Goal: Information Seeking & Learning: Learn about a topic

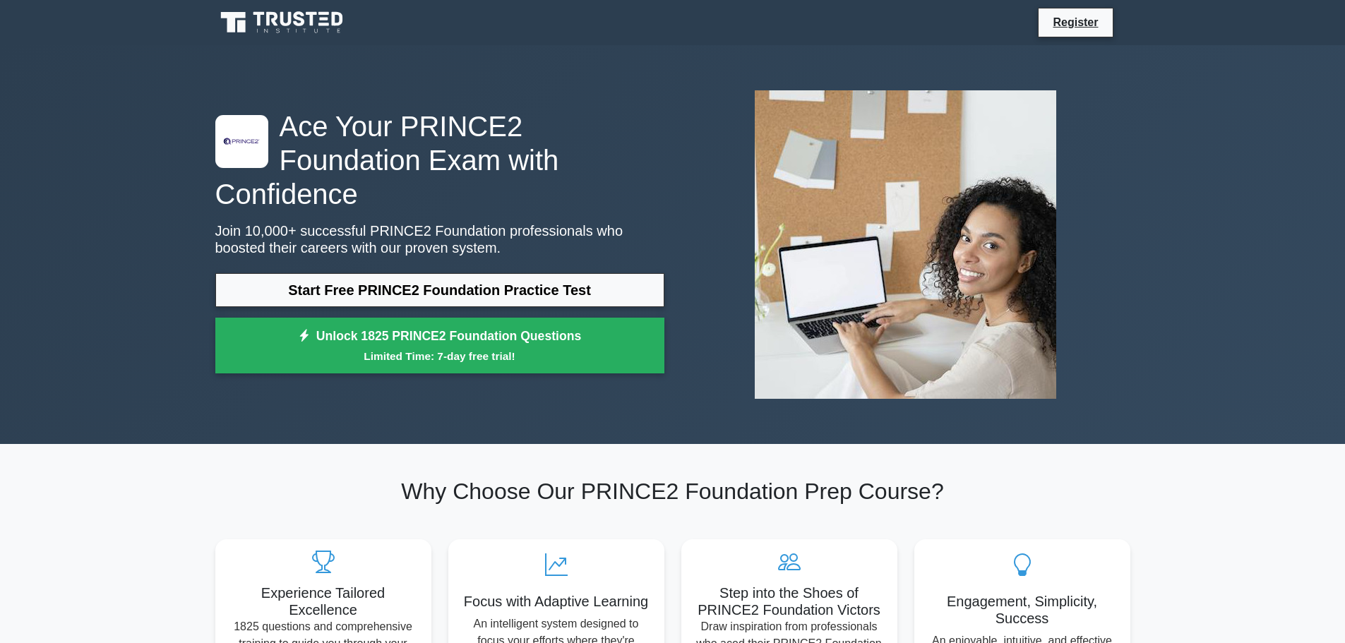
click at [424, 273] on link "Start Free PRINCE2 Foundation Practice Test" at bounding box center [439, 290] width 449 height 34
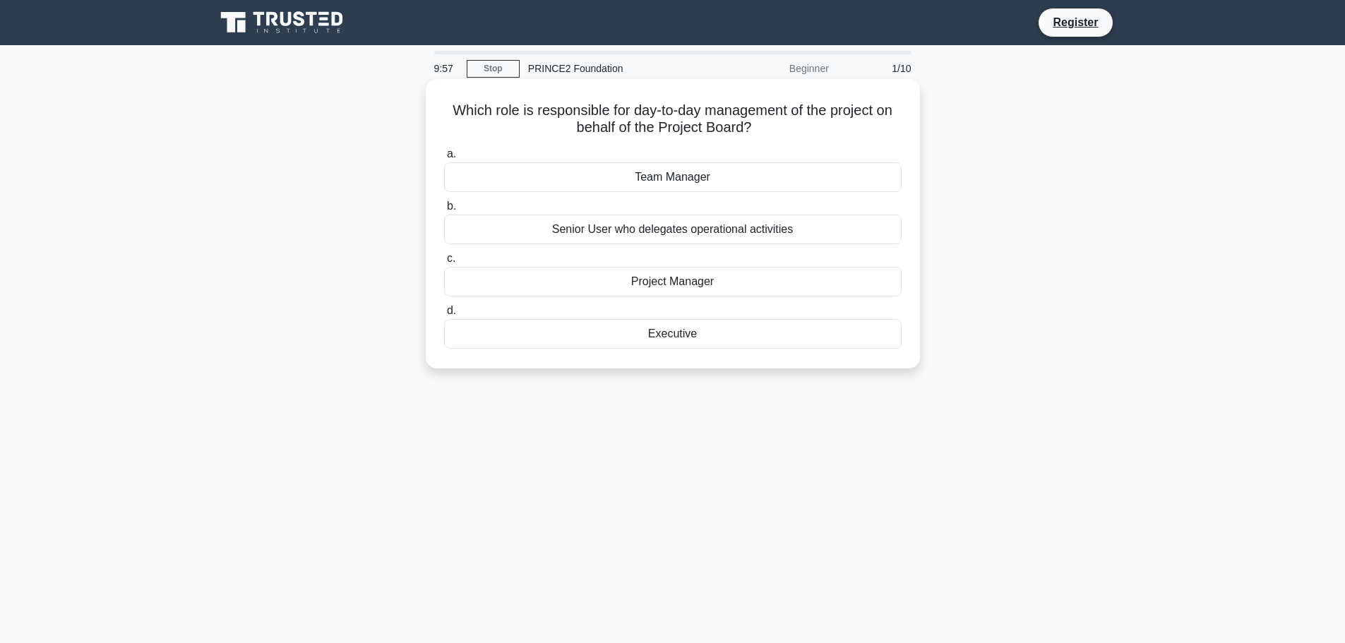
click at [828, 126] on h5 "Which role is responsible for day-to-day management of the project on behalf of…" at bounding box center [673, 119] width 460 height 35
click at [680, 285] on div "Project Manager" at bounding box center [673, 282] width 458 height 30
click at [444, 263] on input "c. Project Manager" at bounding box center [444, 258] width 0 height 9
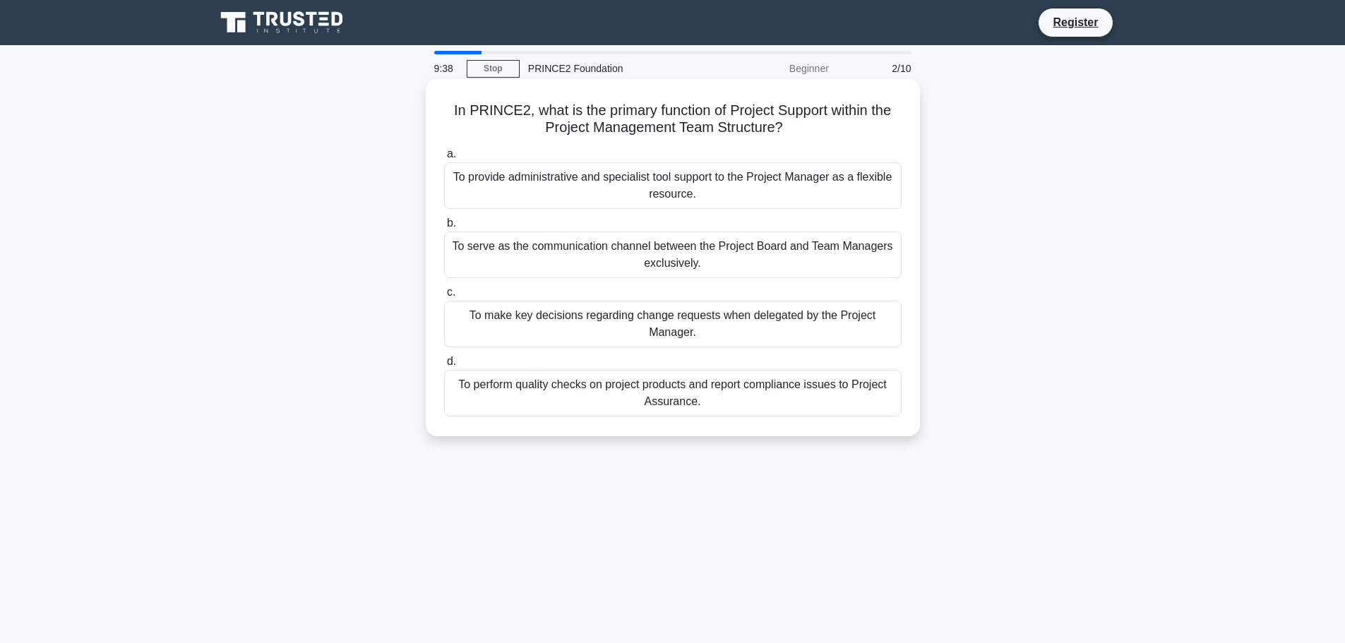
click at [679, 182] on div "To provide administrative and specialist tool support to the Project Manager as…" at bounding box center [673, 185] width 458 height 47
click at [444, 159] on input "a. To provide administrative and specialist tool support to the Project Manager…" at bounding box center [444, 154] width 0 height 9
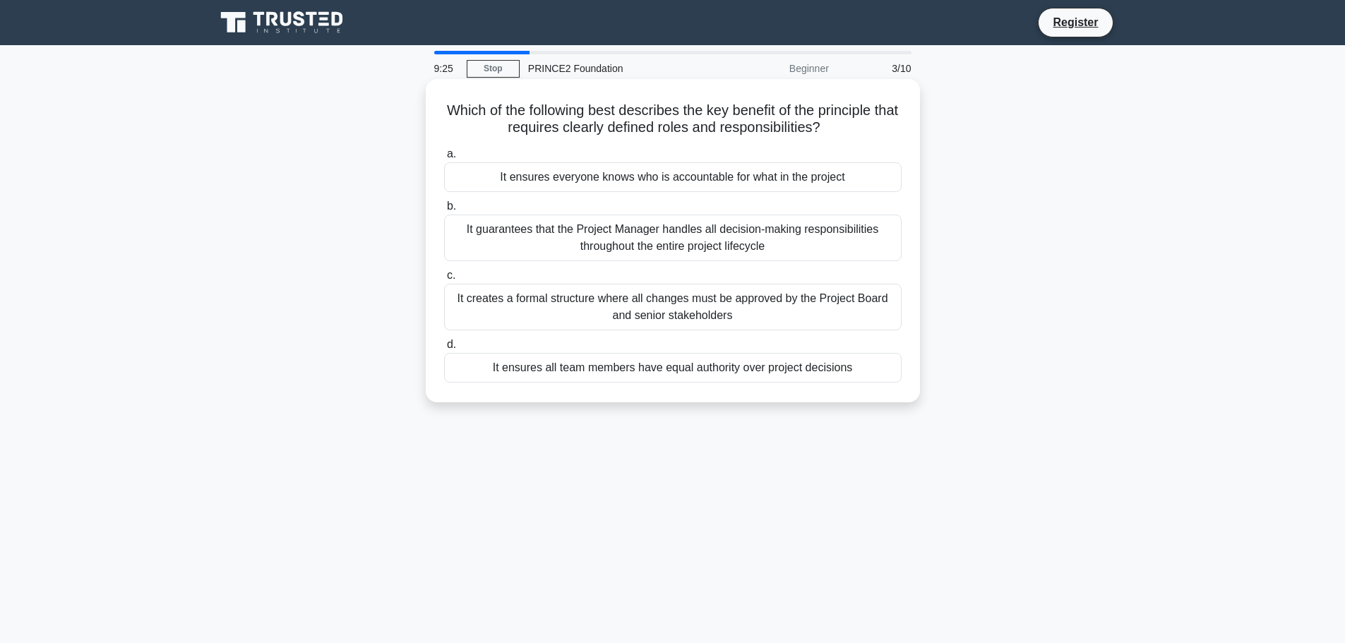
click at [807, 314] on div "It creates a formal structure where all changes must be approved by the Project…" at bounding box center [673, 307] width 458 height 47
click at [444, 280] on input "c. It creates a formal structure where all changes must be approved by the Proj…" at bounding box center [444, 275] width 0 height 9
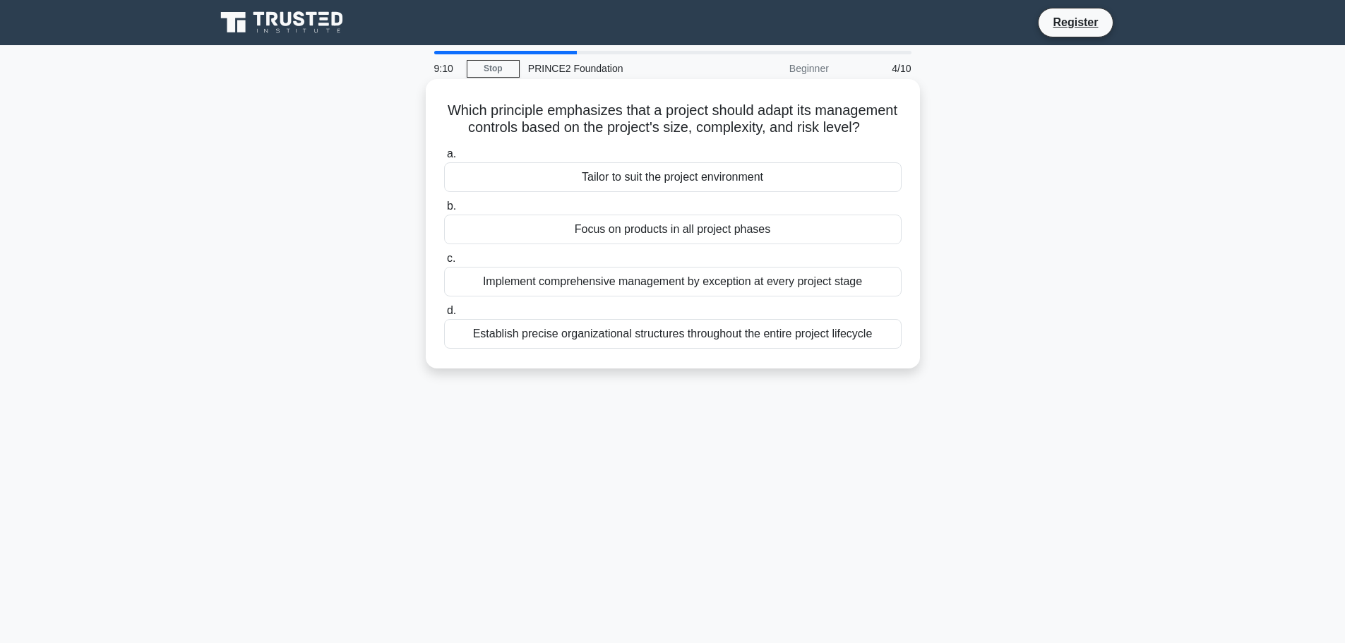
click at [739, 297] on div "Implement comprehensive management by exception at every project stage" at bounding box center [673, 282] width 458 height 30
click at [444, 263] on input "c. Implement comprehensive management by exception at every project stage" at bounding box center [444, 258] width 0 height 9
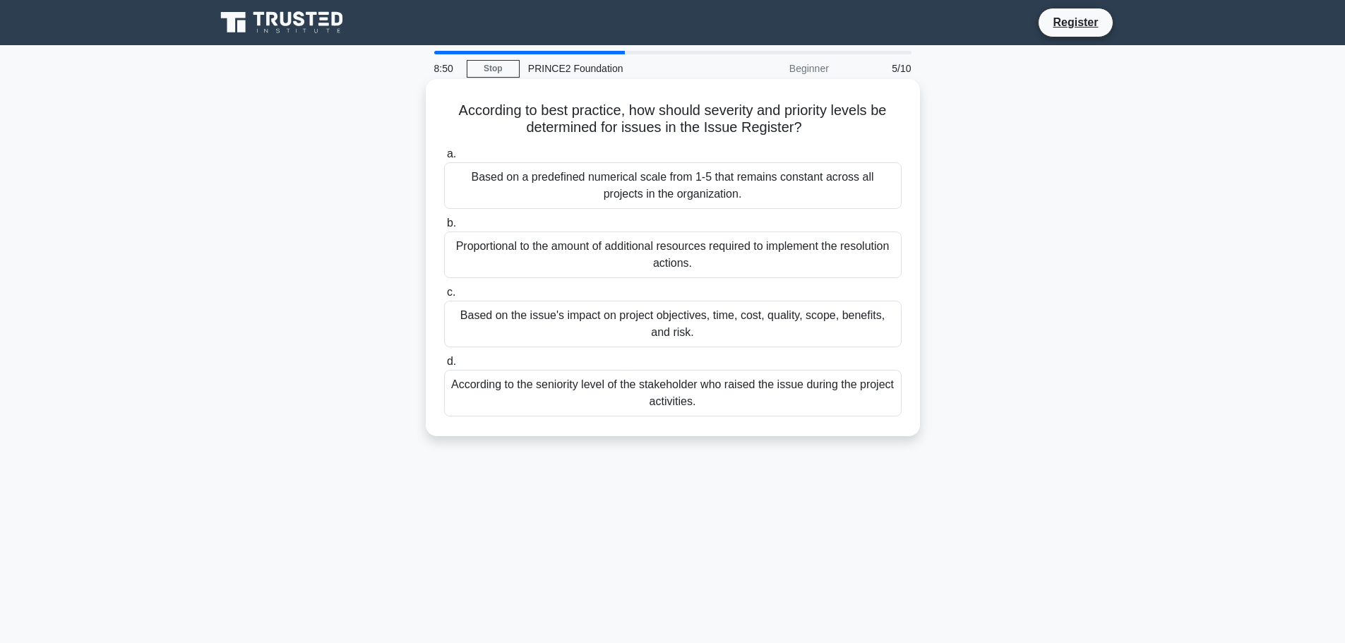
click at [828, 186] on div "Based on a predefined numerical scale from 1-5 that remains constant across all…" at bounding box center [673, 185] width 458 height 47
click at [444, 159] on input "a. Based on a predefined numerical scale from 1-5 that remains constant across …" at bounding box center [444, 154] width 0 height 9
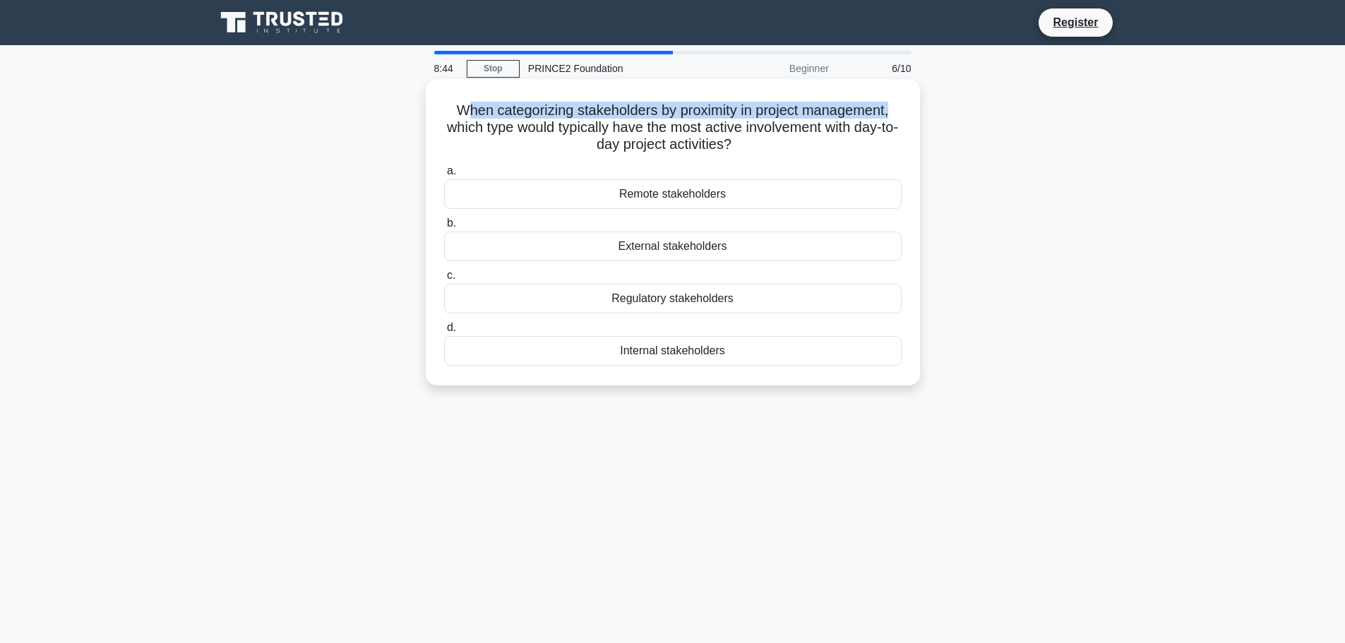
drag, startPoint x: 458, startPoint y: 109, endPoint x: 915, endPoint y: 117, distance: 457.0
click at [915, 117] on div "When categorizing stakeholders by proximity in project management, which type w…" at bounding box center [673, 232] width 494 height 307
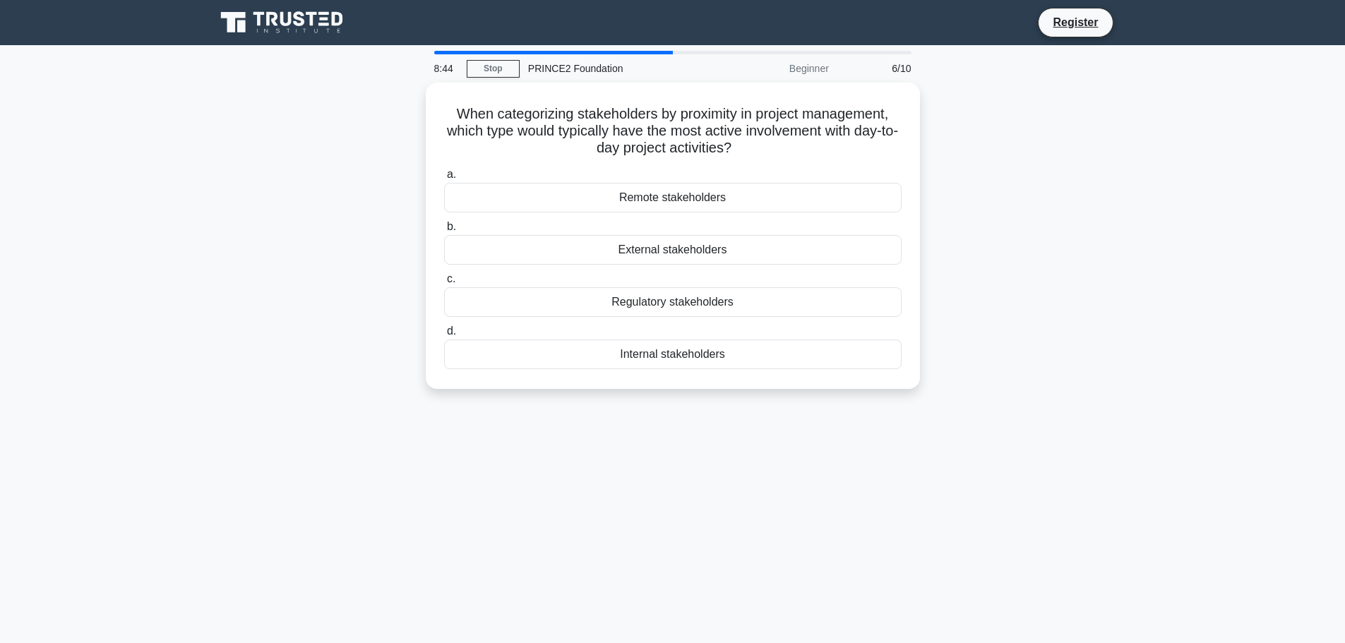
click at [987, 139] on div "When categorizing stakeholders by proximity in project management, which type w…" at bounding box center [673, 244] width 932 height 323
click at [739, 352] on div "Internal stakeholders" at bounding box center [673, 351] width 458 height 30
click at [444, 333] on input "d. Internal stakeholders" at bounding box center [444, 327] width 0 height 9
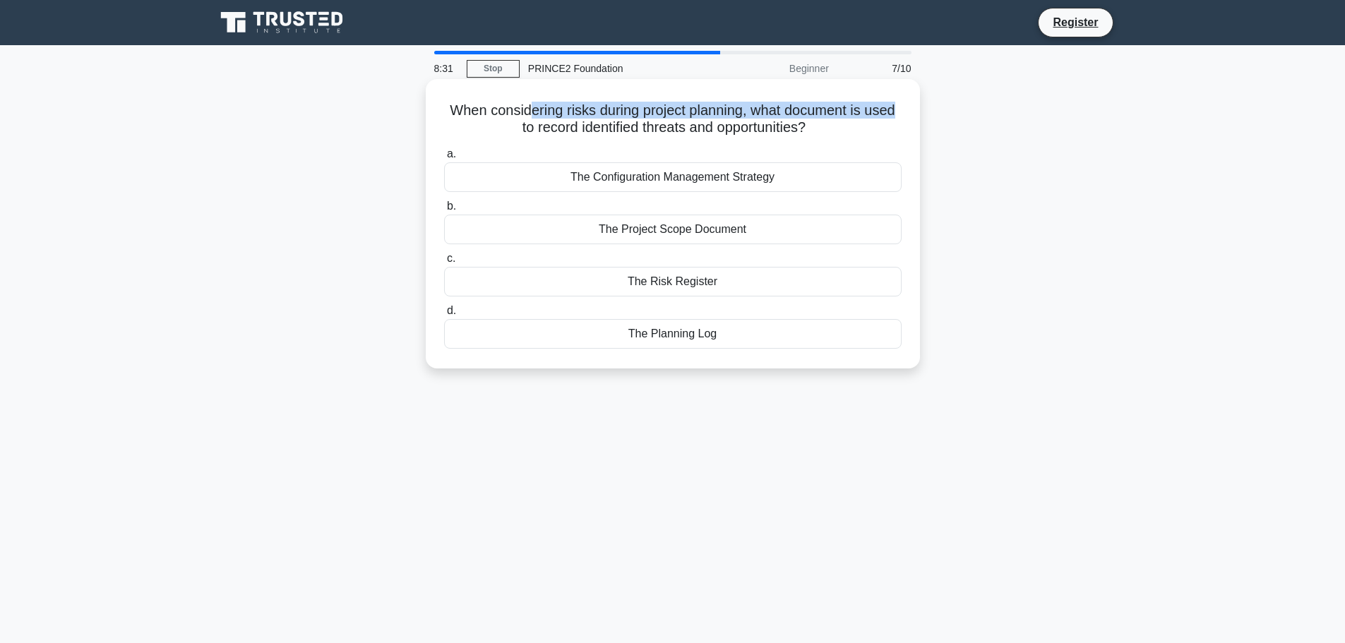
drag, startPoint x: 523, startPoint y: 113, endPoint x: 900, endPoint y: 110, distance: 376.4
click at [900, 110] on h5 "When considering risks during project planning, what document is used to record…" at bounding box center [673, 119] width 460 height 35
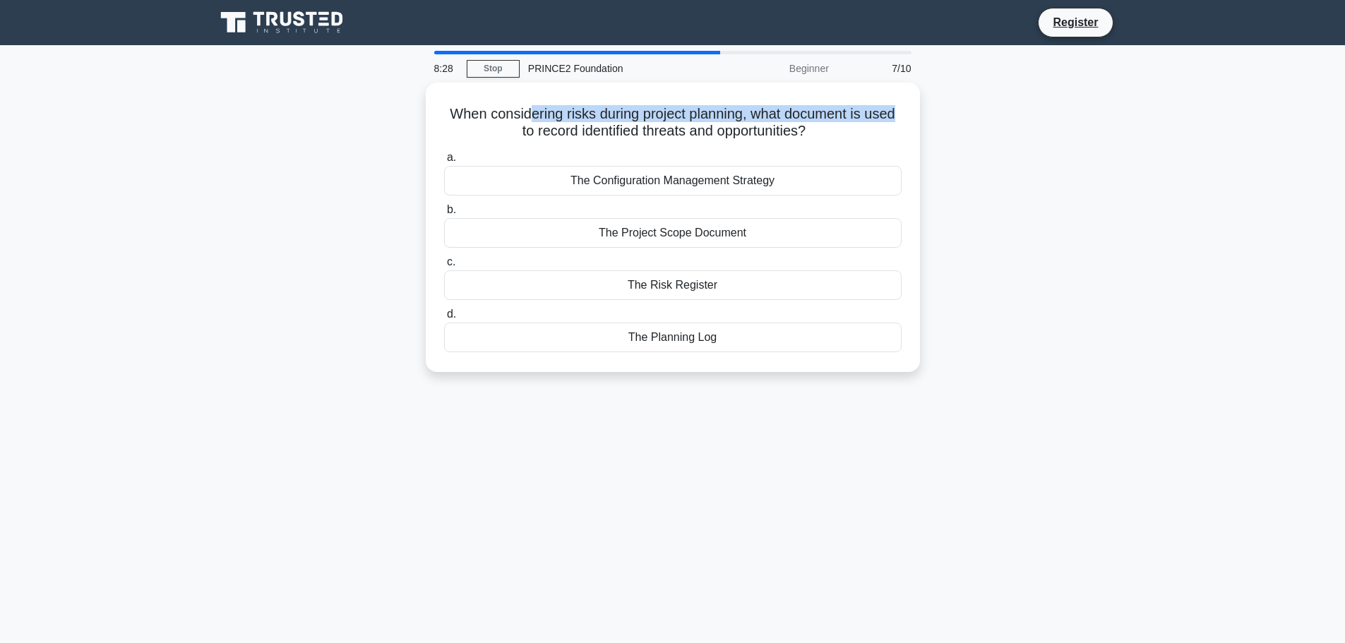
click at [1001, 119] on div "When considering risks during project planning, what document is used to record…" at bounding box center [673, 236] width 932 height 307
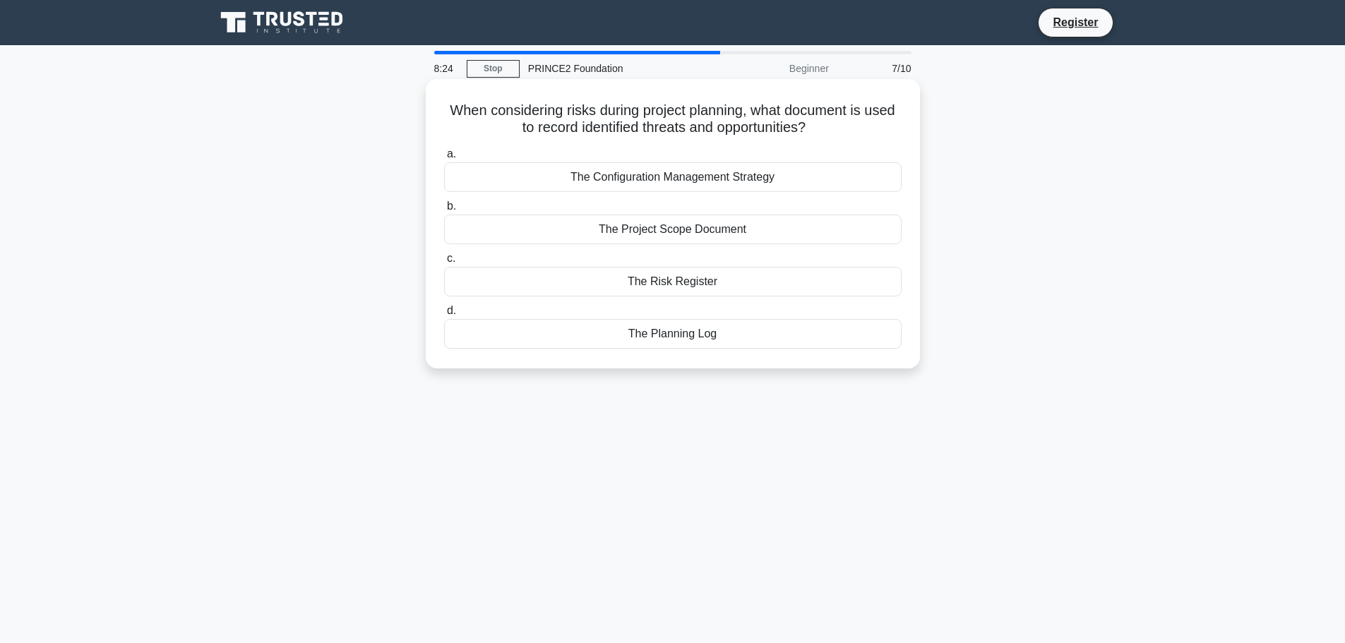
click at [691, 281] on div "The Risk Register" at bounding box center [673, 282] width 458 height 30
click at [444, 263] on input "c. The Risk Register" at bounding box center [444, 258] width 0 height 9
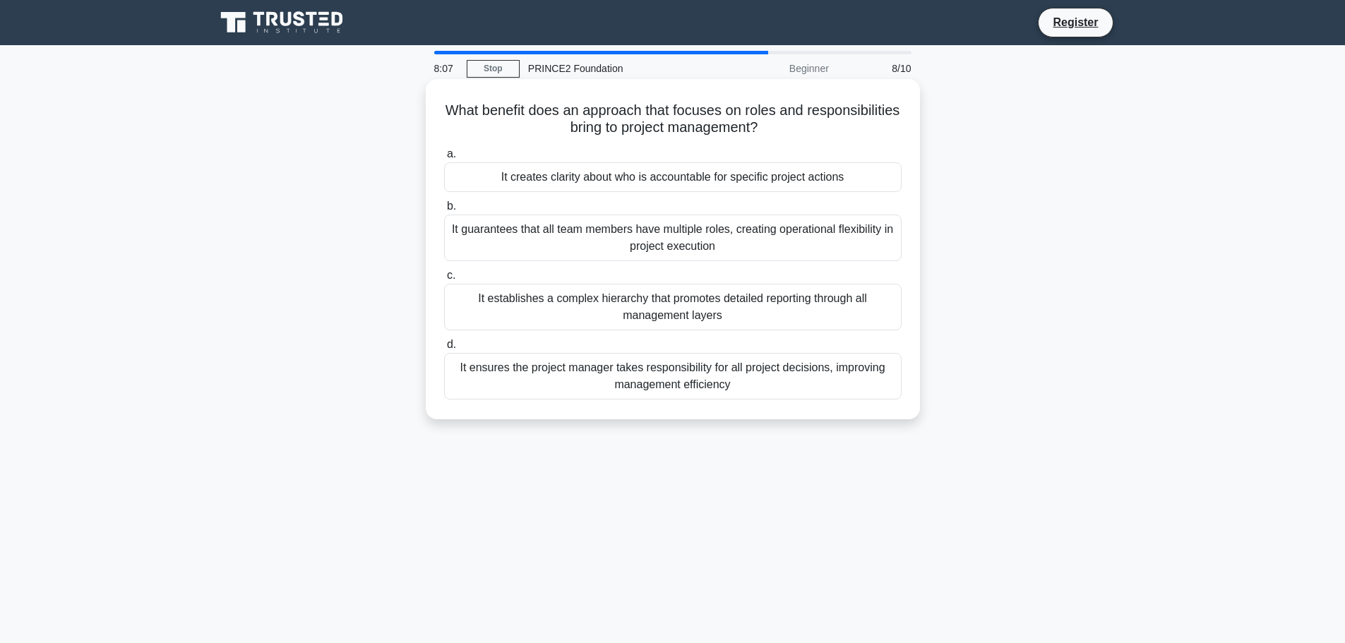
click at [660, 180] on div "It creates clarity about who is accountable for specific project actions" at bounding box center [673, 177] width 458 height 30
click at [444, 159] on input "a. It creates clarity about who is accountable for specific project actions" at bounding box center [444, 154] width 0 height 9
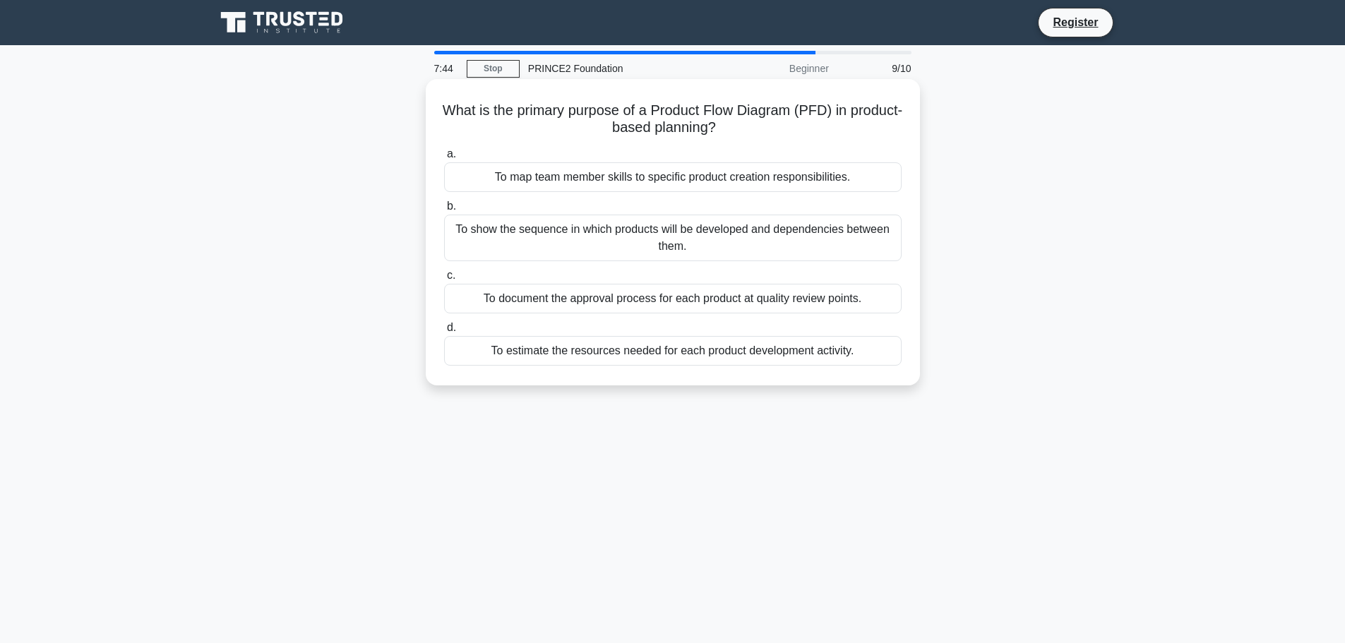
click at [657, 242] on div "To show the sequence in which products will be developed and dependencies betwe…" at bounding box center [673, 238] width 458 height 47
click at [444, 211] on input "b. To show the sequence in which products will be developed and dependencies be…" at bounding box center [444, 206] width 0 height 9
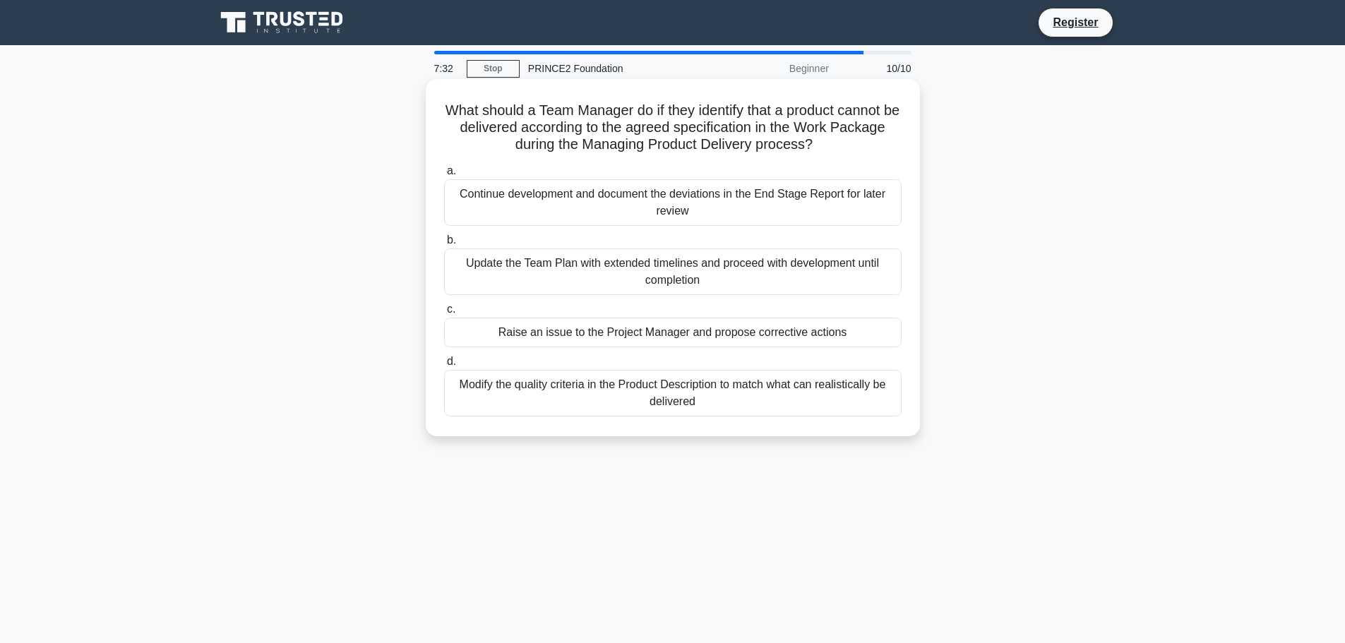
click at [599, 268] on div "Update the Team Plan with extended timelines and proceed with development until…" at bounding box center [673, 272] width 458 height 47
click at [444, 245] on input "b. Update the Team Plan with extended timelines and proceed with development un…" at bounding box center [444, 240] width 0 height 9
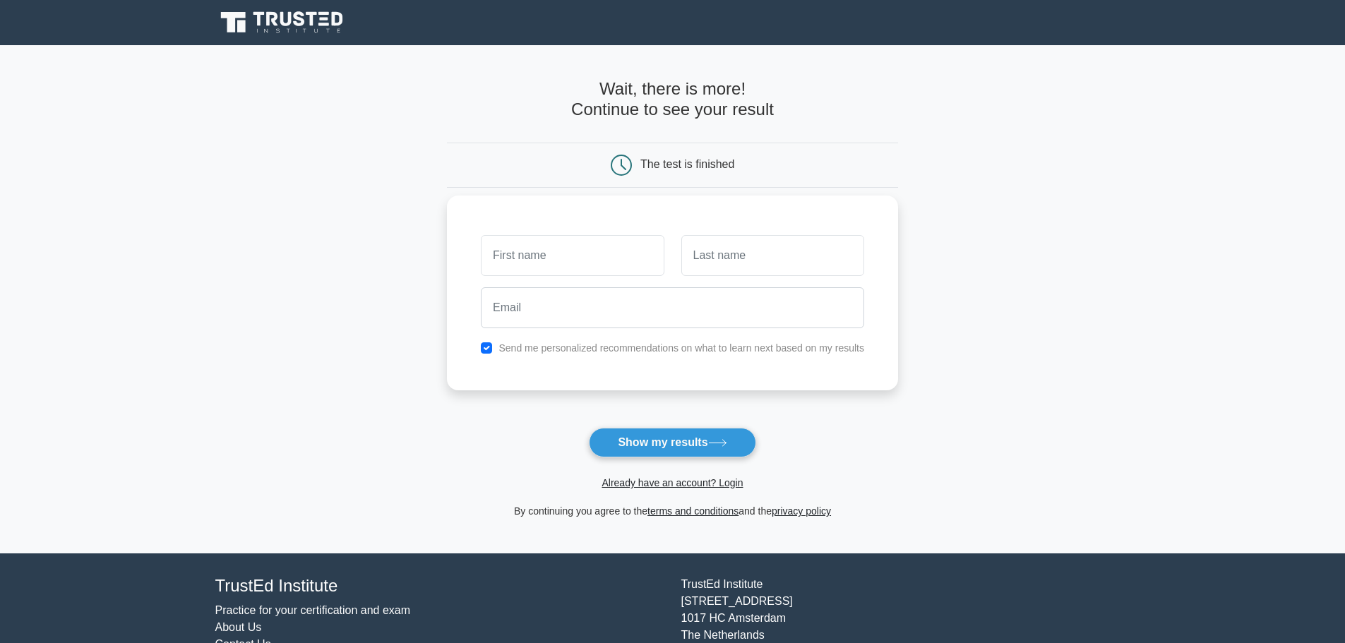
click at [600, 257] on input "text" at bounding box center [572, 255] width 183 height 41
type input "brad"
type input "batema"
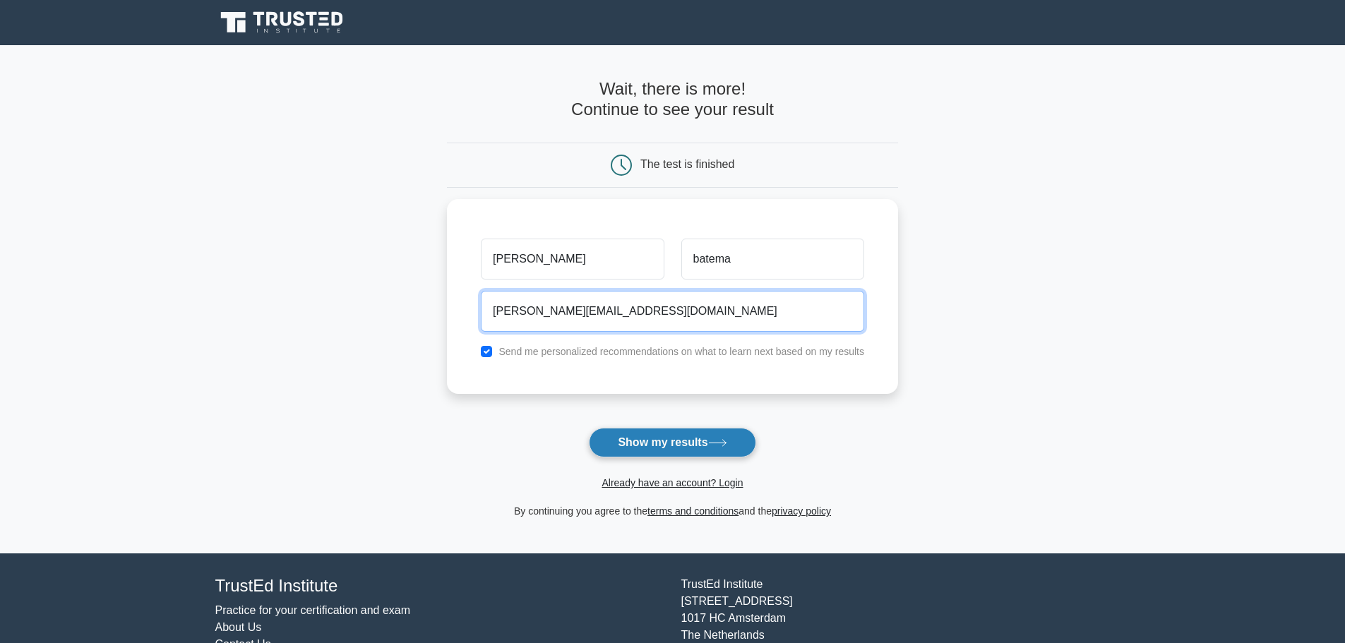
type input "brad-bateman@hotmail.co.uk"
click at [712, 439] on button "Show my results" at bounding box center [672, 443] width 167 height 30
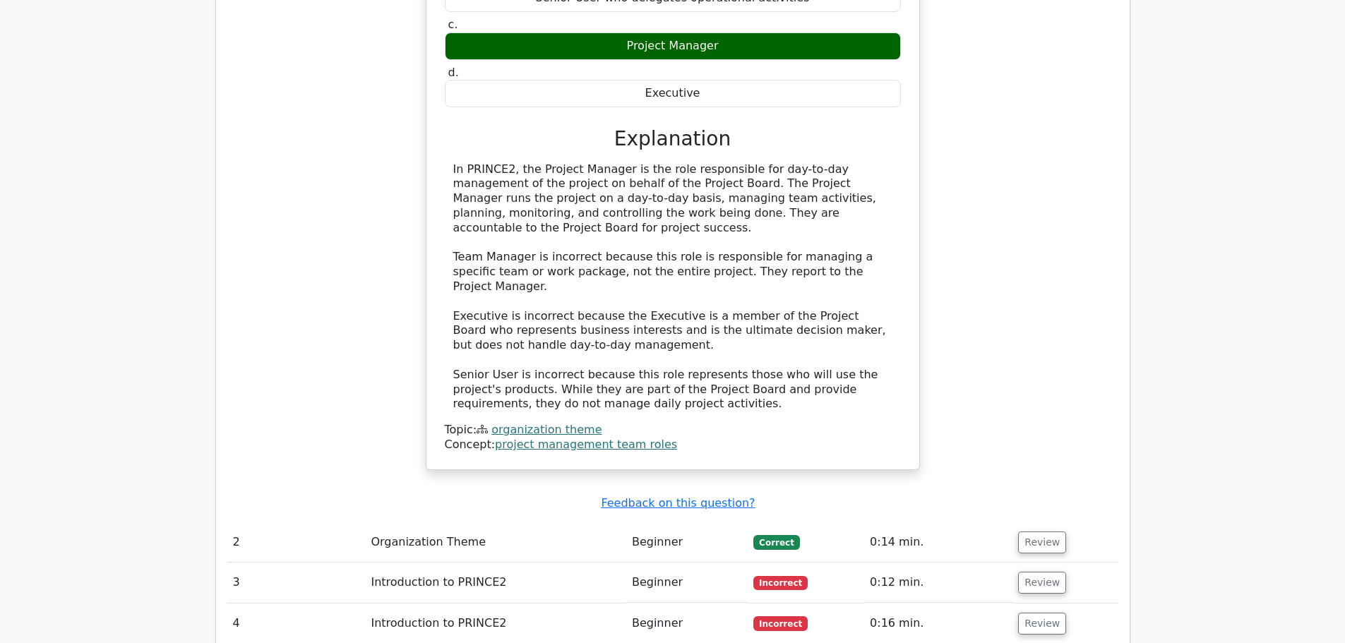
scroll to position [1710, 0]
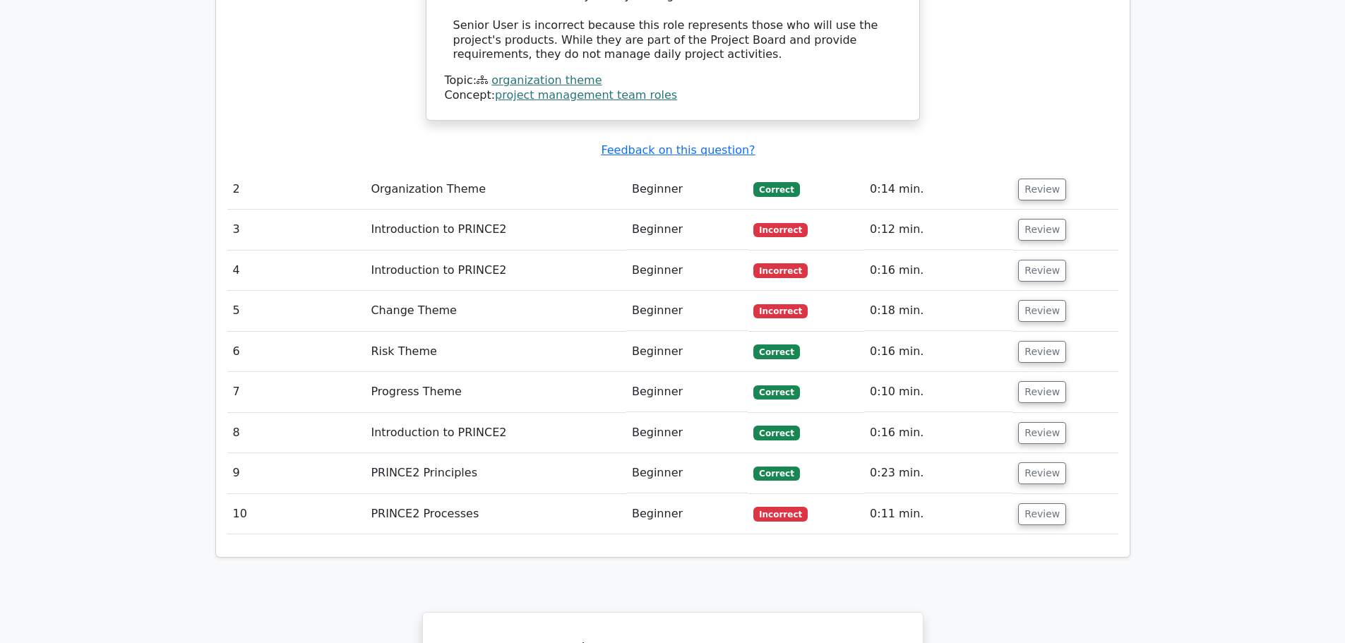
click at [480, 210] on td "Introduction to PRINCE2" at bounding box center [495, 230] width 261 height 40
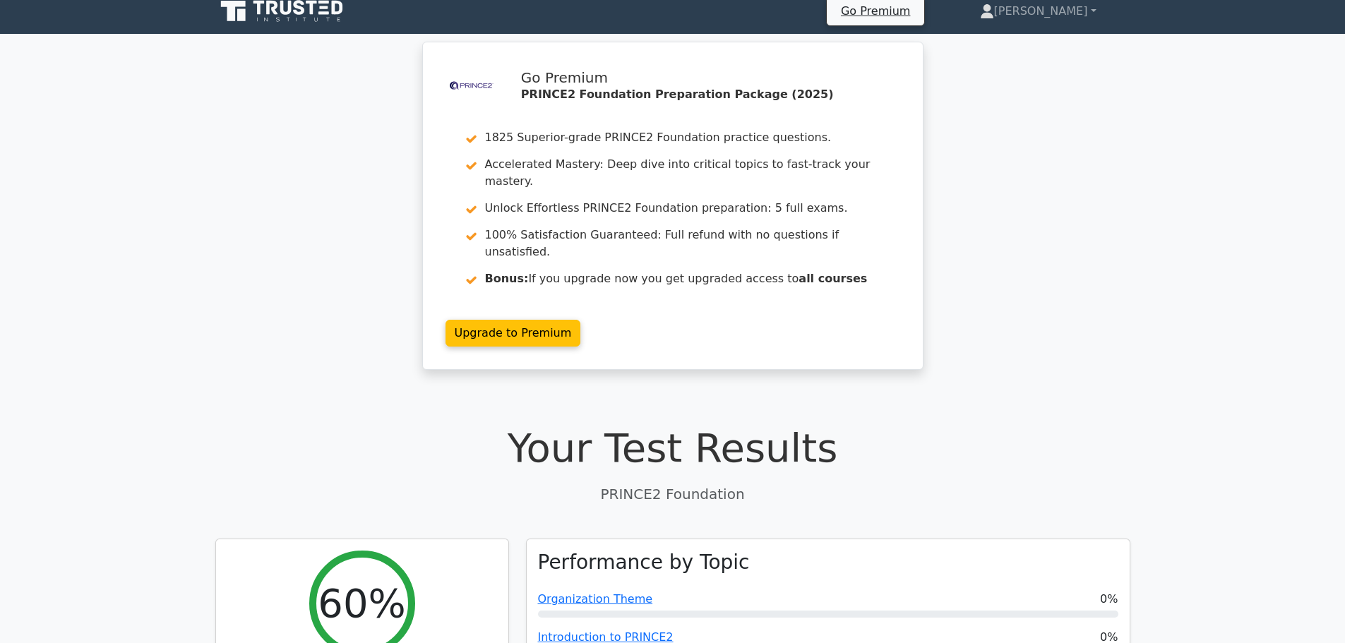
scroll to position [0, 0]
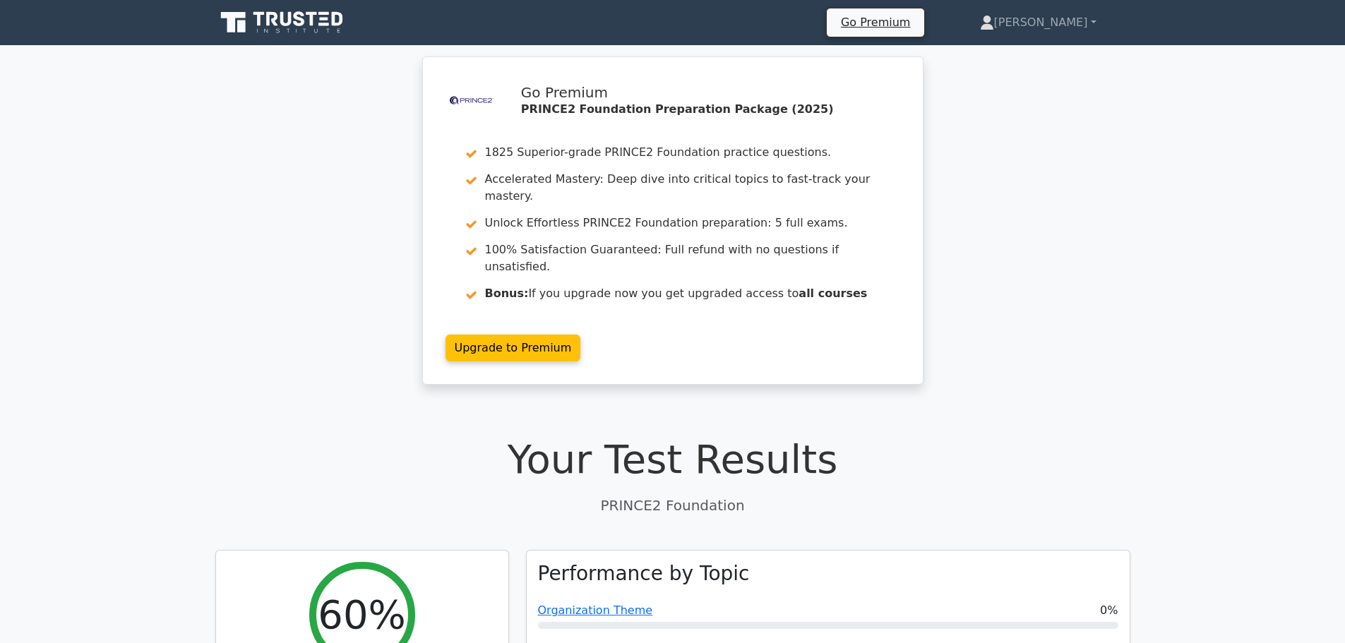
click at [1117, 243] on div ".st0{fill-rule:evenodd;clip-rule:evenodd;fill:#000041;} .st1{fill-rule:evenodd;…" at bounding box center [672, 228] width 1345 height 345
